Goal: Transaction & Acquisition: Obtain resource

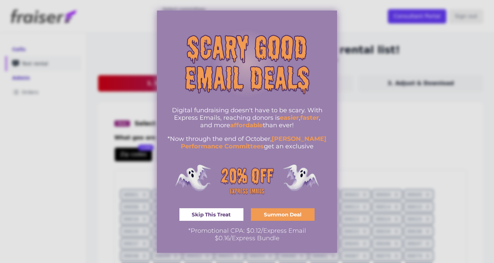
click at [228, 217] on span "Skip This Treat" at bounding box center [211, 214] width 39 height 5
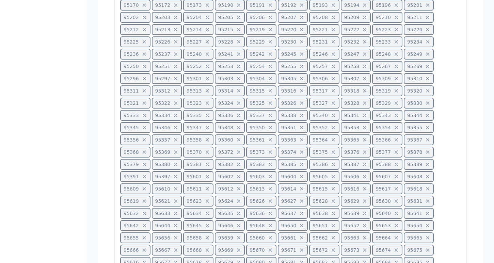
scroll to position [1484, 0]
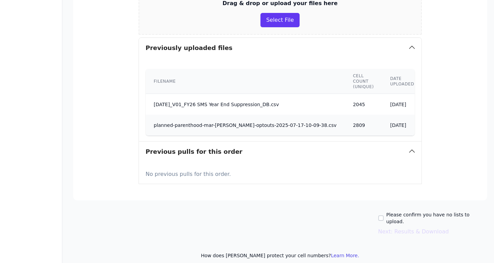
scroll to position [179, 2]
click at [388, 212] on div "Please confirm you have no lists to upload." at bounding box center [431, 218] width 109 height 14
click at [382, 216] on input "Please confirm you have no lists to upload." at bounding box center [379, 218] width 5 height 5
checkbox input "true"
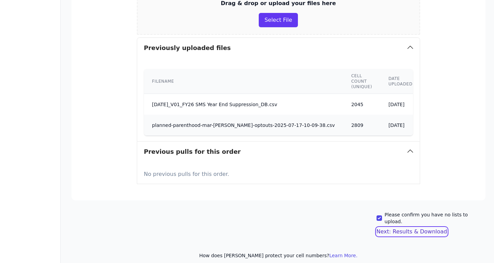
click at [393, 228] on button "Next: Results & Download" at bounding box center [412, 232] width 71 height 8
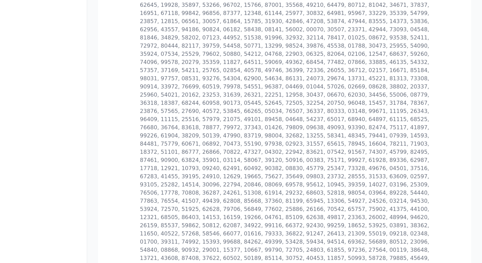
scroll to position [695, 0]
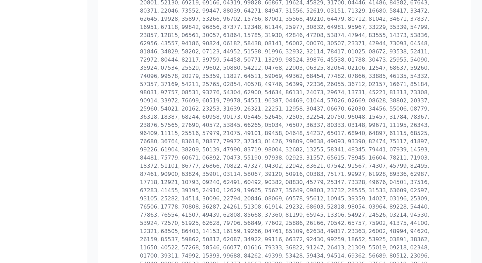
checkbox input "true"
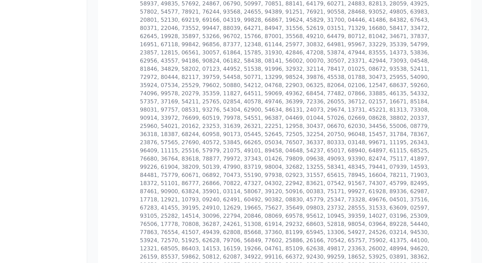
scroll to position [709, 0]
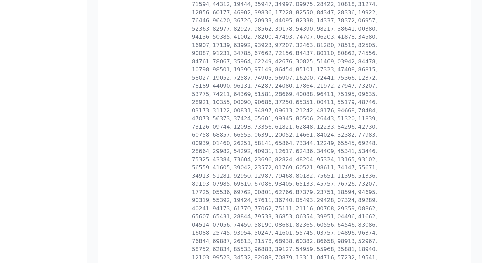
scroll to position [988, 0]
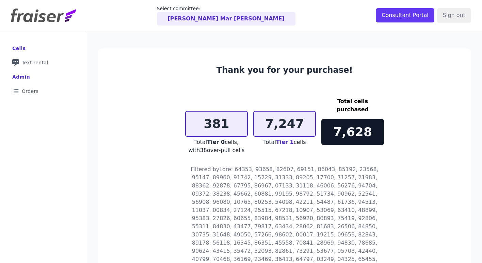
scroll to position [0, 0]
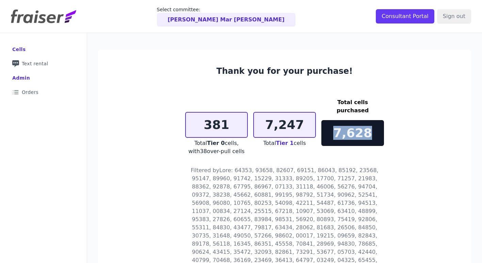
drag, startPoint x: 368, startPoint y: 126, endPoint x: 337, endPoint y: 127, distance: 31.0
click at [337, 127] on p "7,628" at bounding box center [352, 133] width 61 height 14
copy p "7,628"
